Goal: Information Seeking & Learning: Learn about a topic

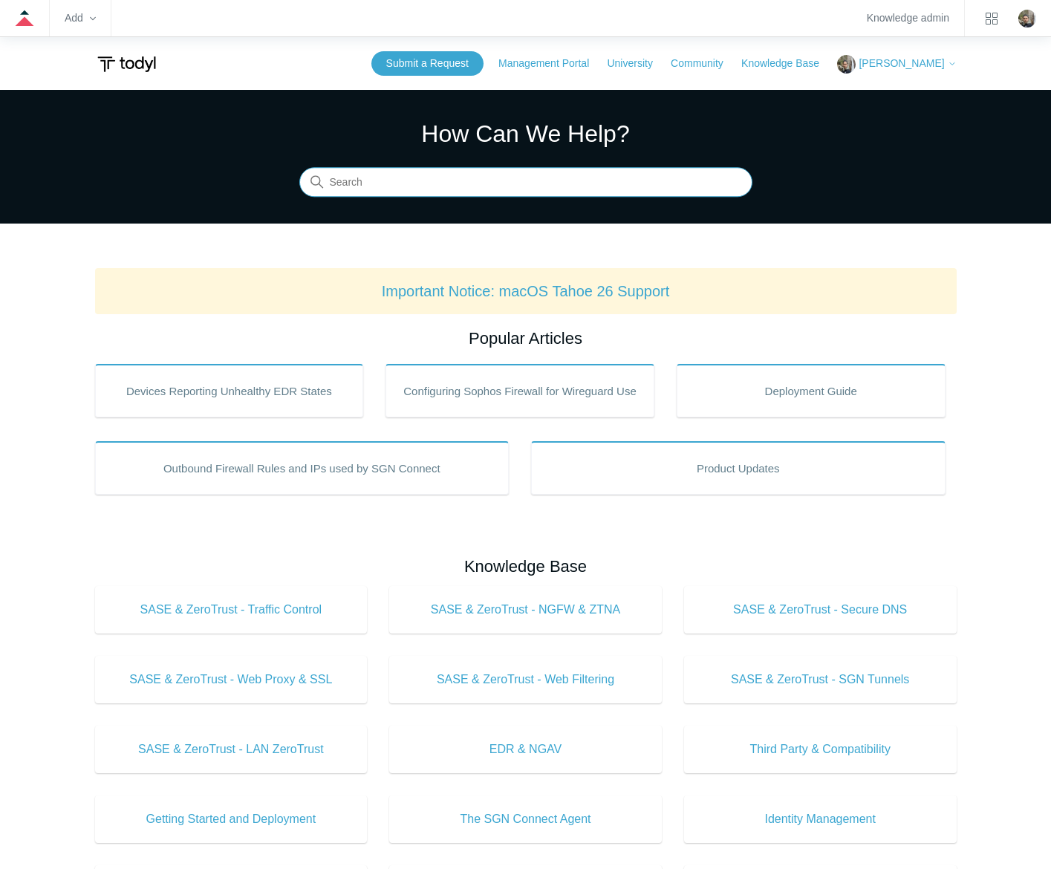
click at [562, 178] on input "Search" at bounding box center [525, 183] width 453 height 30
type input "cmmc"
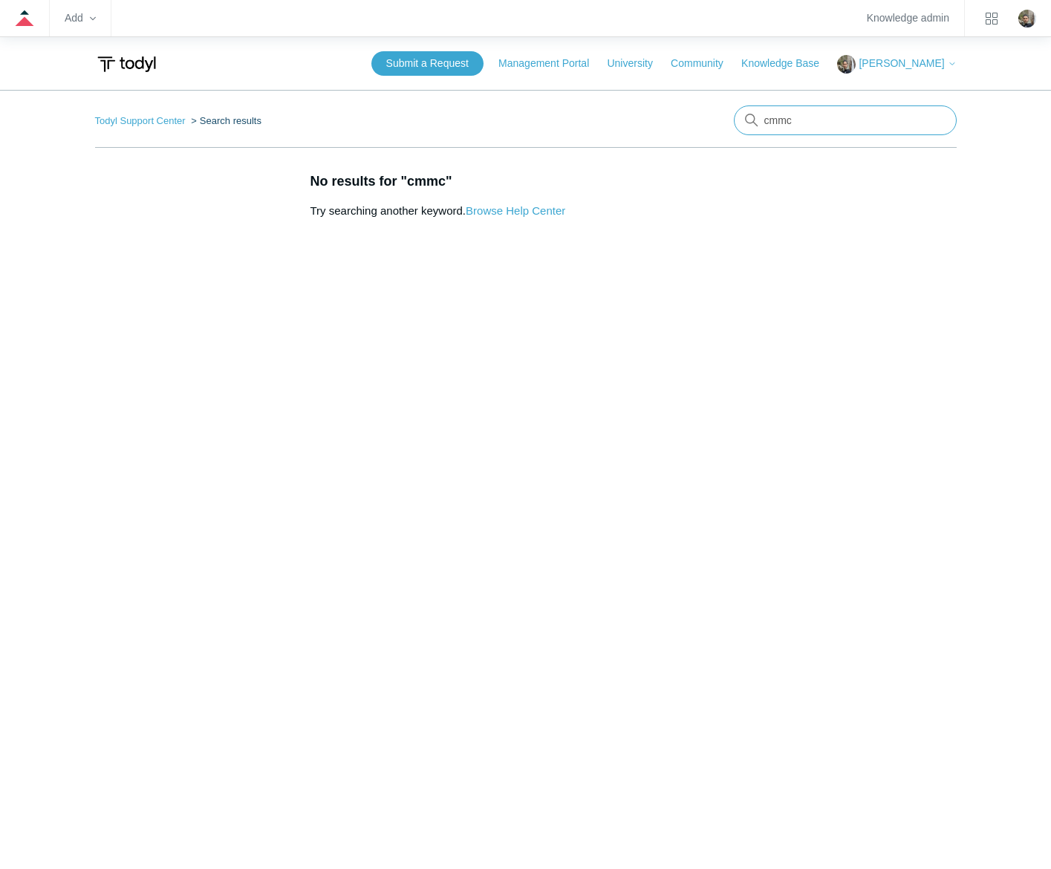
drag, startPoint x: 877, startPoint y: 126, endPoint x: 720, endPoint y: 126, distance: 156.7
click at [720, 126] on nav "Todyl Support Center Search results There are no matching results in this help …" at bounding box center [525, 126] width 861 height 42
type input "compliance"
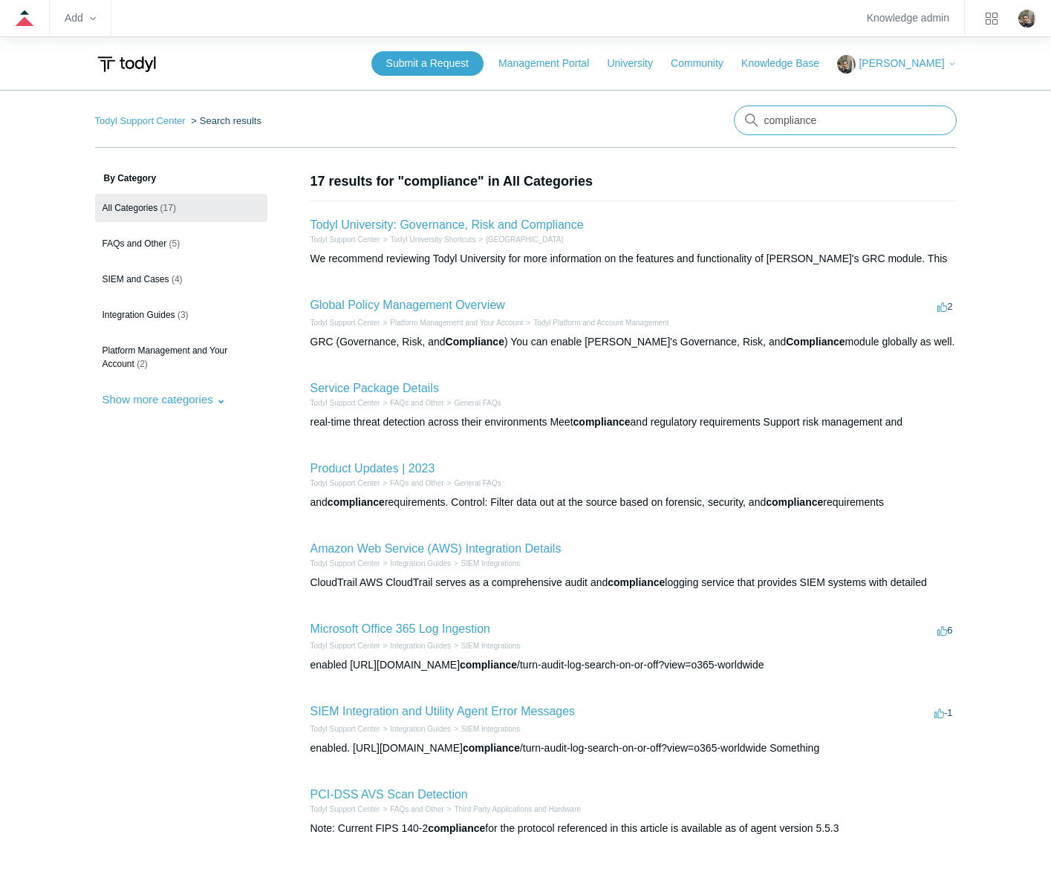
drag, startPoint x: 854, startPoint y: 120, endPoint x: 673, endPoint y: 88, distance: 183.9
click at [673, 88] on body "Add Knowledge admin Skip to main content Submit a Request Management Portal Uni…" at bounding box center [525, 586] width 1051 height 1172
type input "grc"
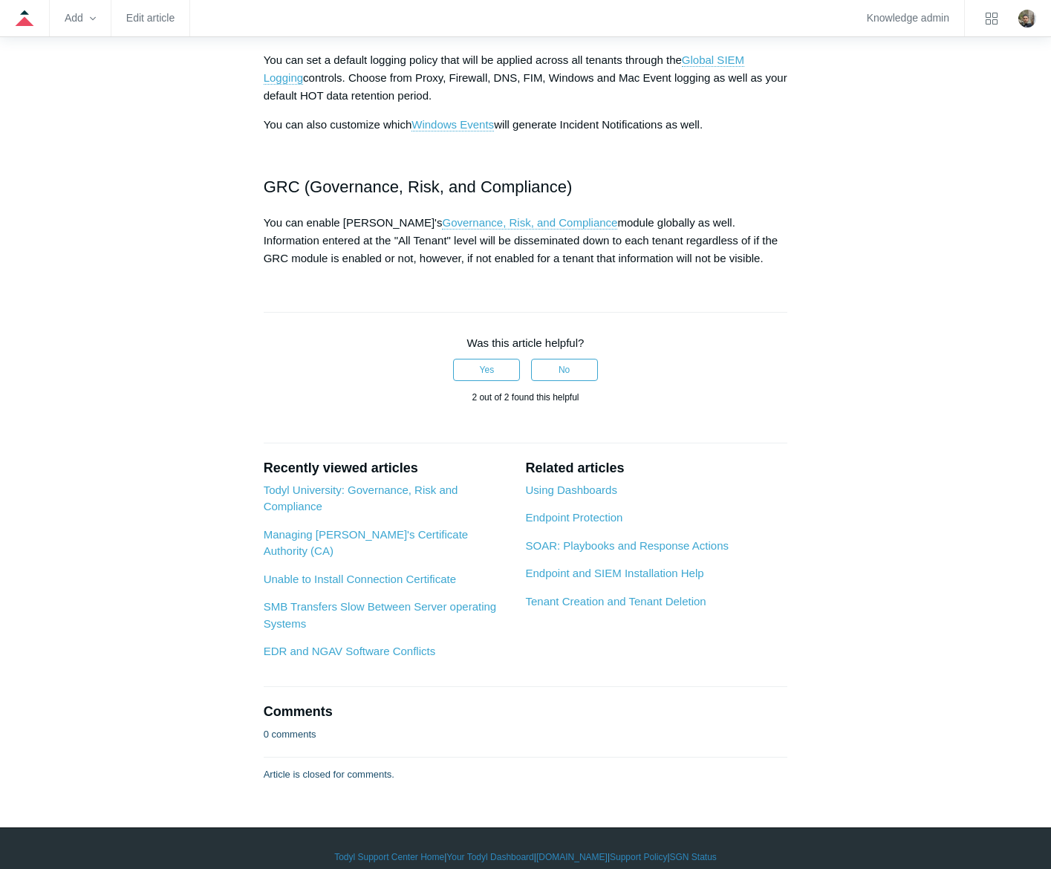
scroll to position [1522, 0]
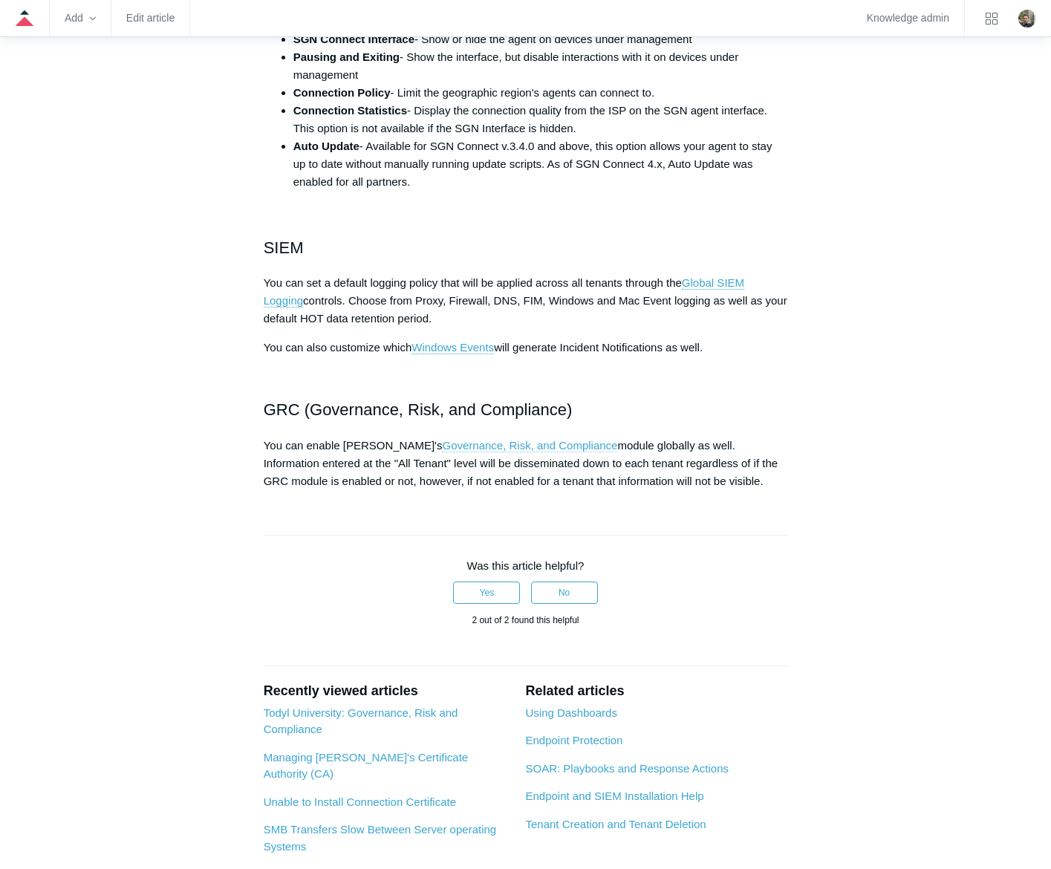
click at [509, 445] on link "Governance, Risk, and Compliance" at bounding box center [529, 445] width 175 height 13
